Goal: Task Accomplishment & Management: Manage account settings

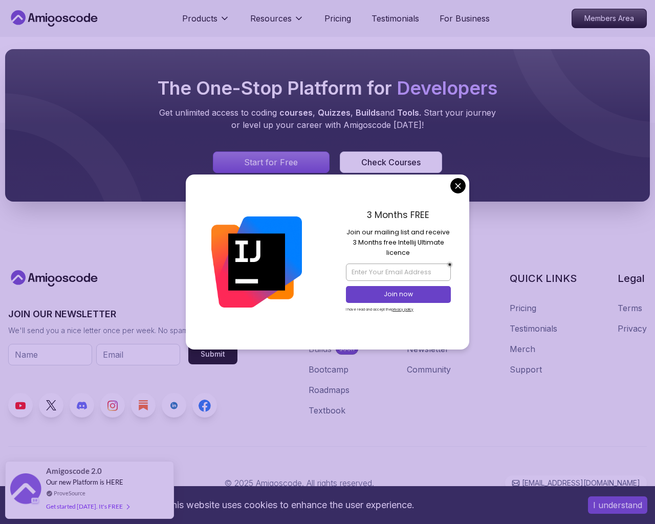
scroll to position [5770, 0]
